Goal: Transaction & Acquisition: Purchase product/service

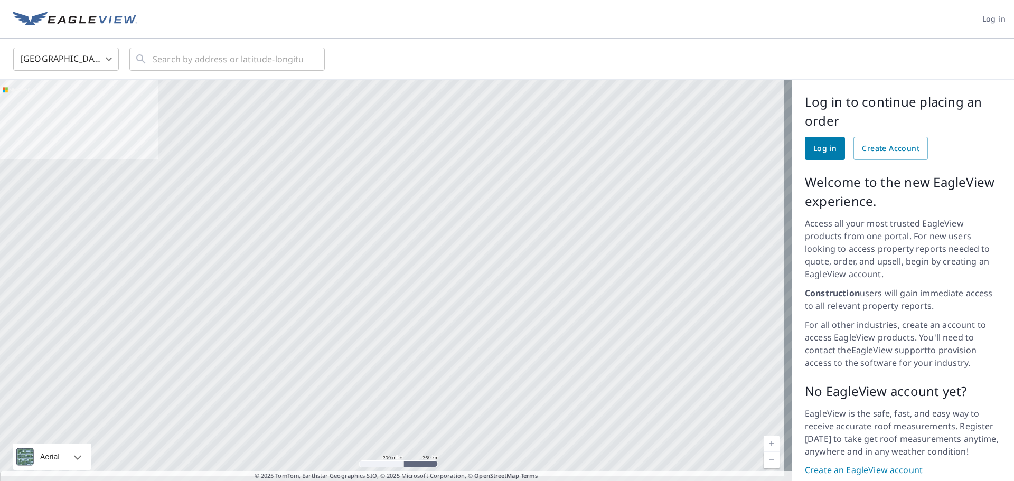
click at [819, 145] on span "Log in" at bounding box center [824, 148] width 23 height 13
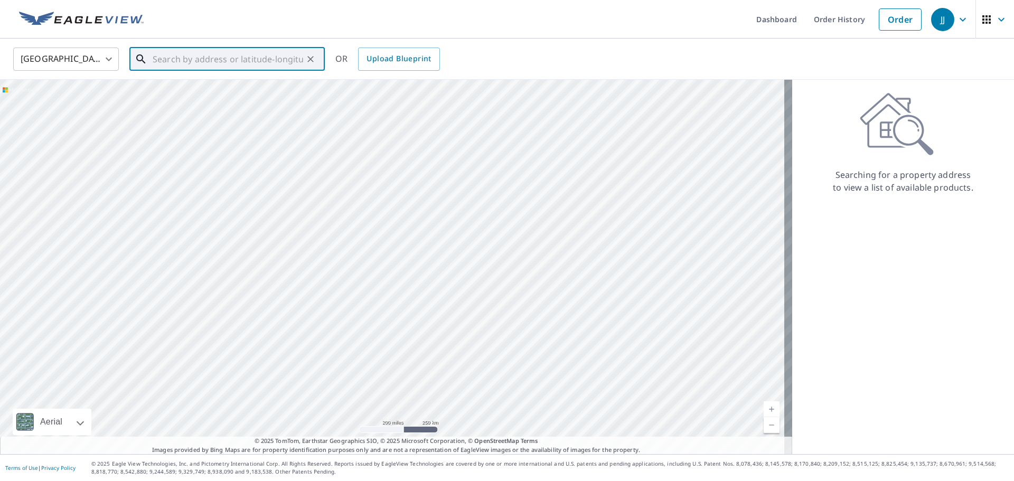
click at [162, 55] on input "text" at bounding box center [228, 59] width 150 height 30
click at [198, 96] on p "De Soto, MO 63020" at bounding box center [233, 101] width 166 height 11
type input "4823 State Road V De Soto, MO 63020"
